Goal: Transaction & Acquisition: Purchase product/service

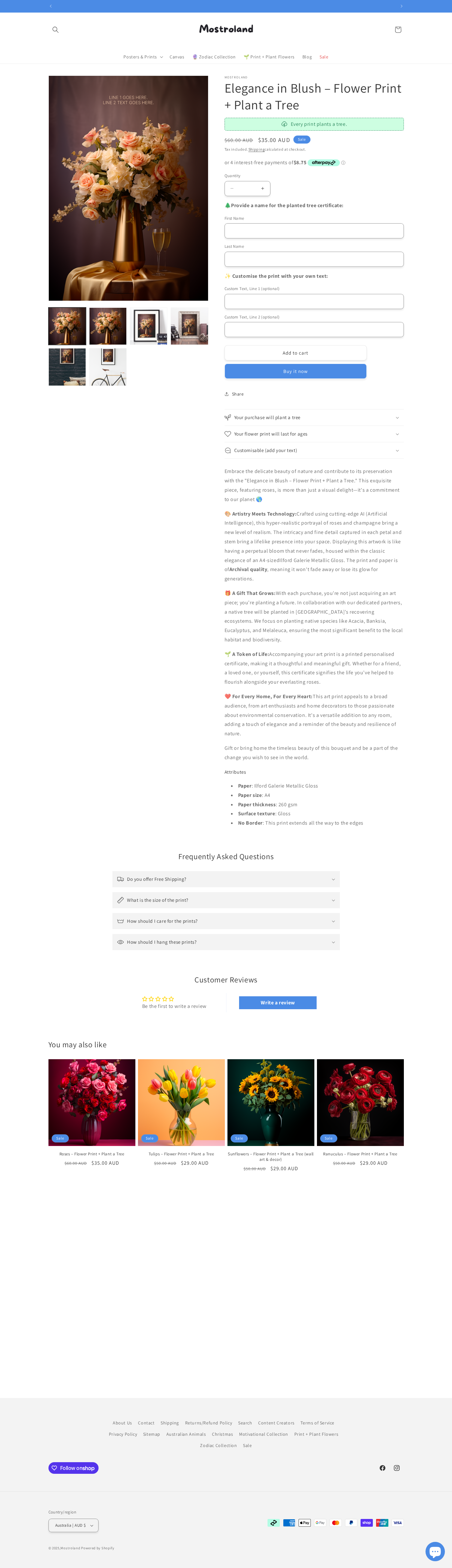
scroll to position [0, 339]
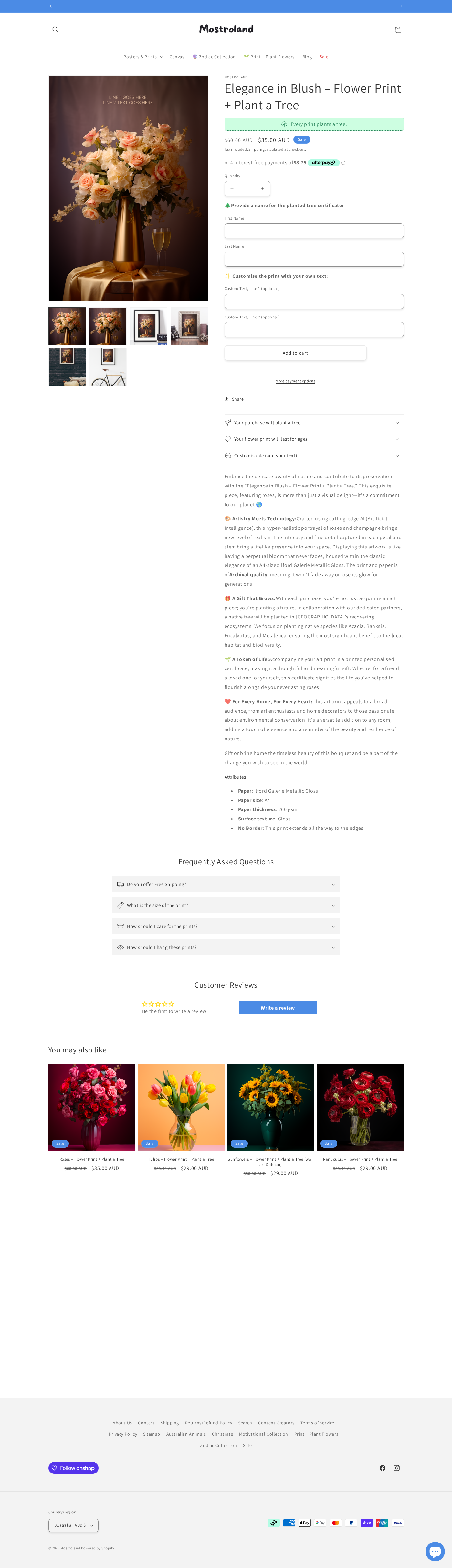
scroll to position [0, 339]
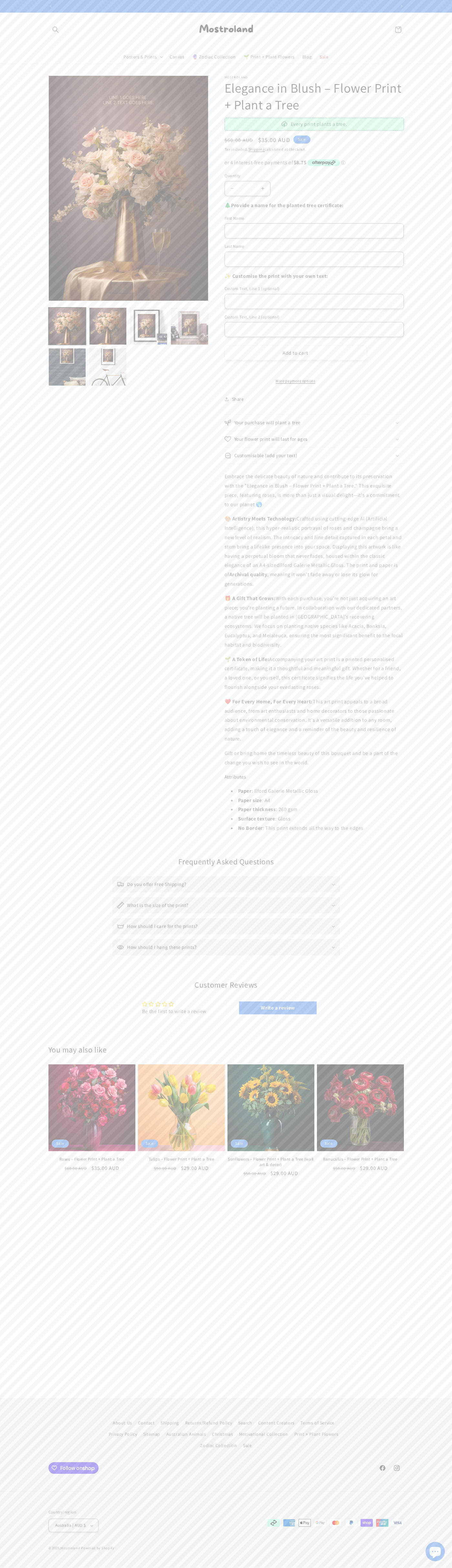
scroll to position [0, 339]
click at [295, 353] on button "Add to cart" at bounding box center [295, 352] width 142 height 15
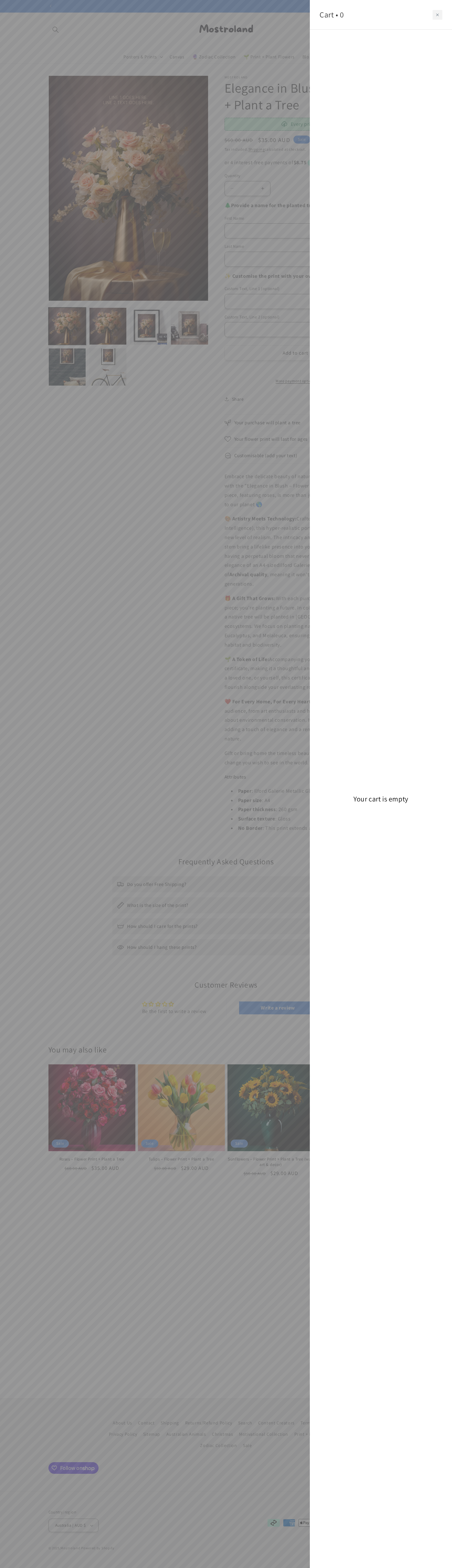
scroll to position [0, 678]
click at [437, 15] on icon "Close cart" at bounding box center [437, 15] width 2 height 2
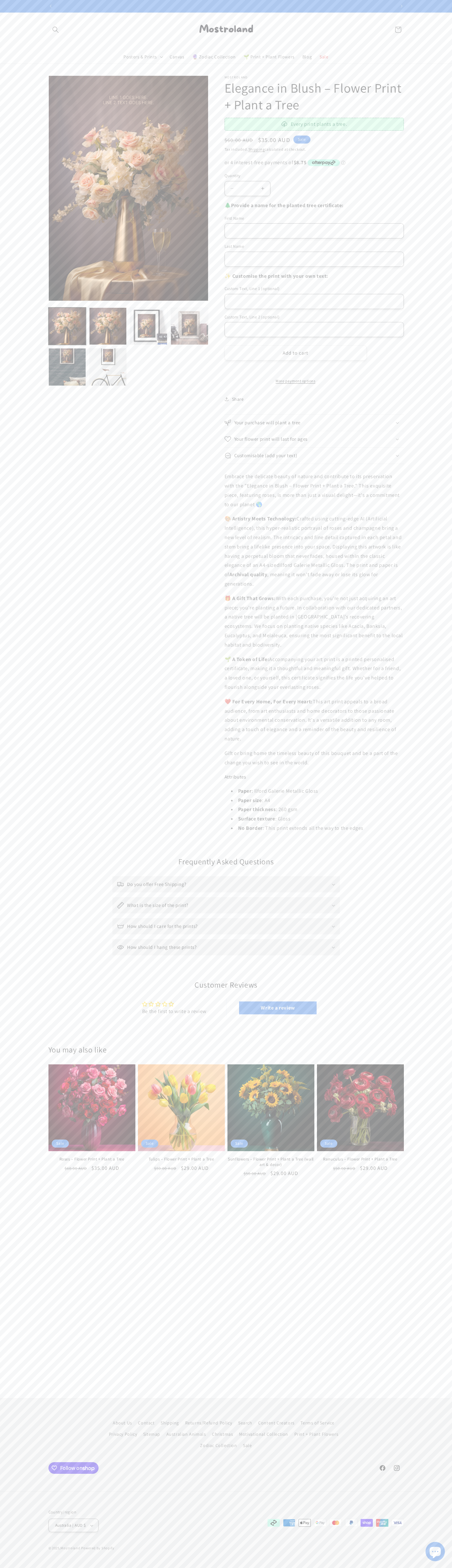
scroll to position [0, 0]
